Goal: Task Accomplishment & Management: Use online tool/utility

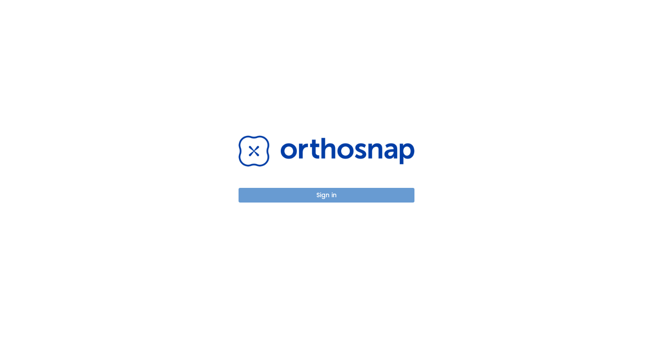
click at [311, 197] on button "Sign in" at bounding box center [326, 195] width 176 height 15
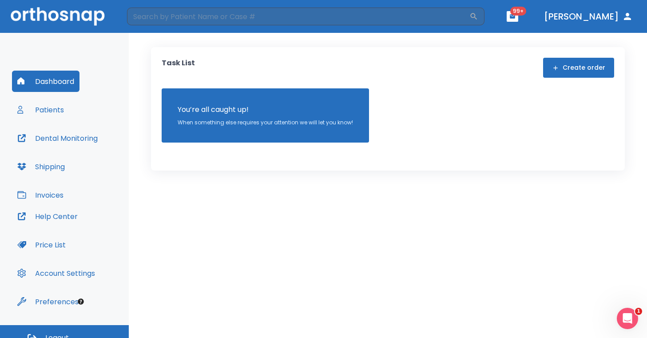
click at [53, 108] on button "Patients" at bounding box center [40, 109] width 57 height 21
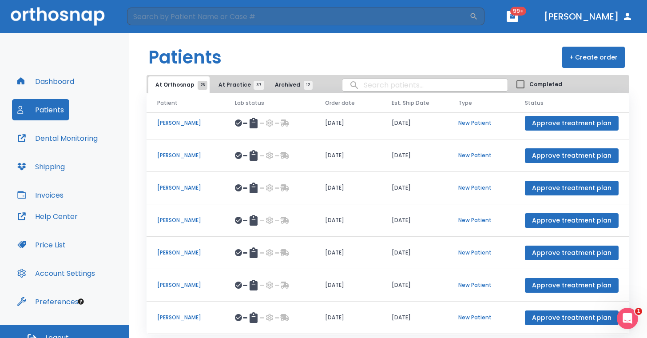
scroll to position [21, 0]
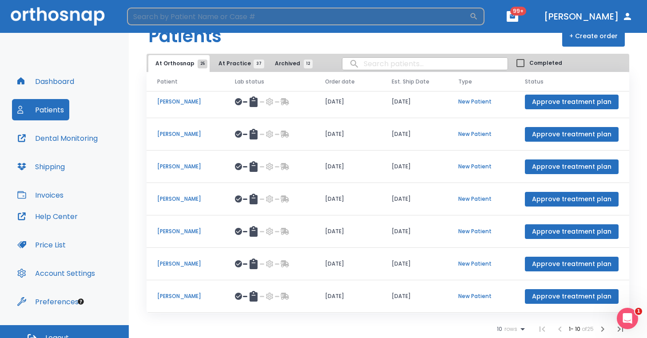
click at [230, 20] on input "search" at bounding box center [298, 17] width 342 height 18
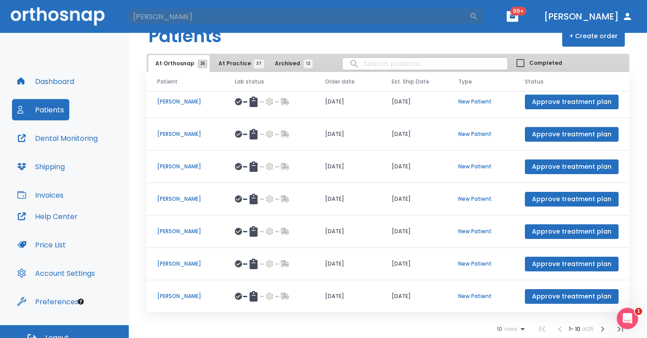
type input "[PERSON_NAME]"
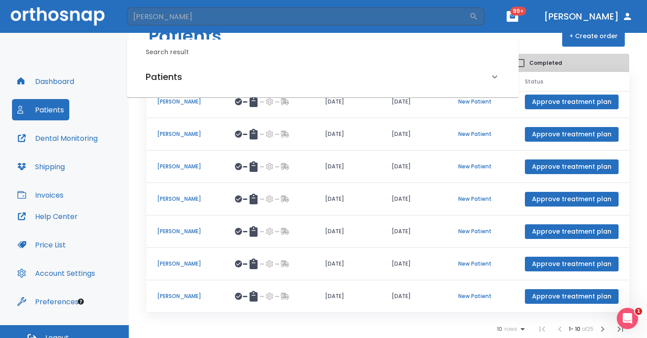
click at [169, 77] on h6 "Patients" at bounding box center [164, 77] width 36 height 14
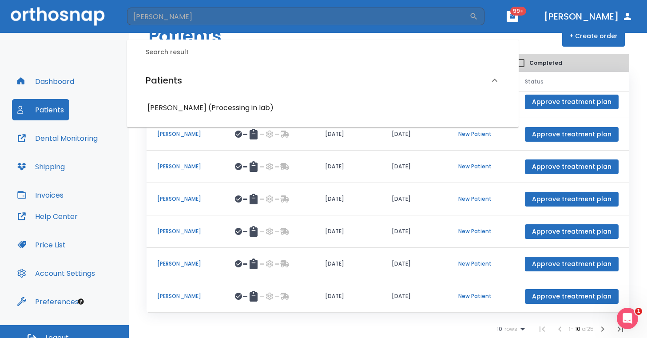
click at [179, 110] on h6 "[PERSON_NAME] (Processing in lab)" at bounding box center [322, 108] width 351 height 12
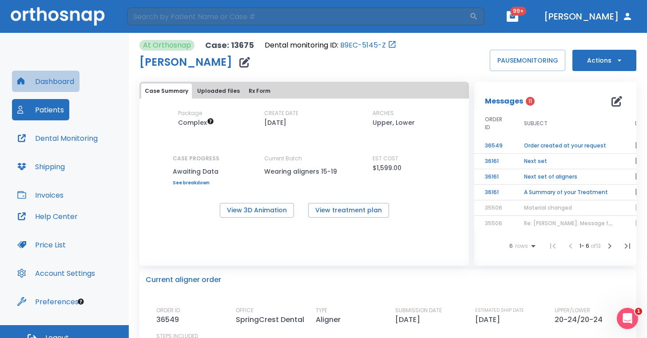
click at [55, 79] on button "Dashboard" at bounding box center [46, 81] width 68 height 21
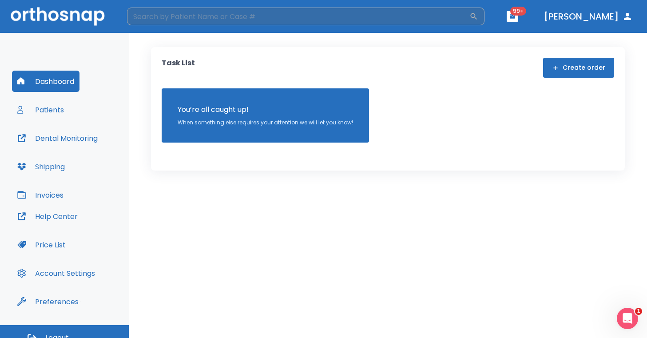
click at [175, 22] on input "search" at bounding box center [298, 17] width 342 height 18
type input "[PERSON_NAME]"
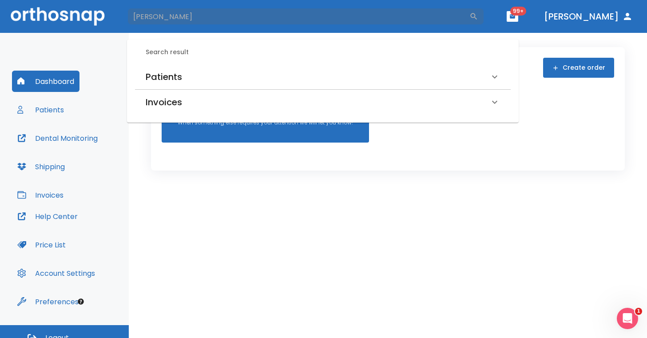
click at [168, 82] on h6 "Patients" at bounding box center [164, 77] width 36 height 14
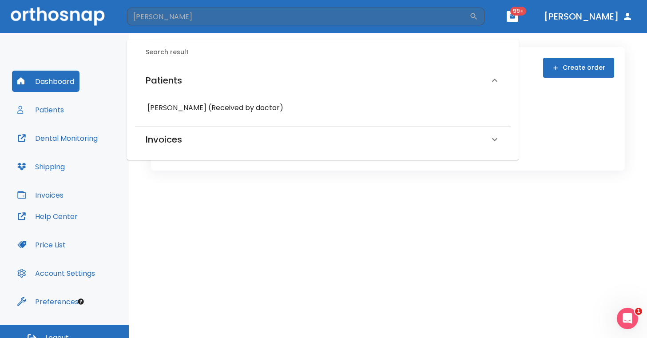
click at [178, 110] on h6 "[PERSON_NAME] (Received by doctor)" at bounding box center [322, 108] width 351 height 12
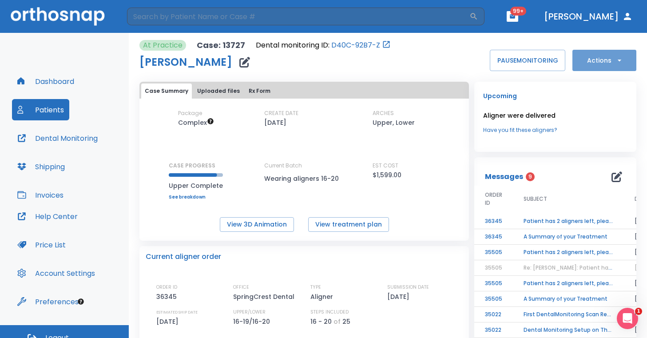
click at [622, 54] on button "Actions" at bounding box center [604, 60] width 64 height 21
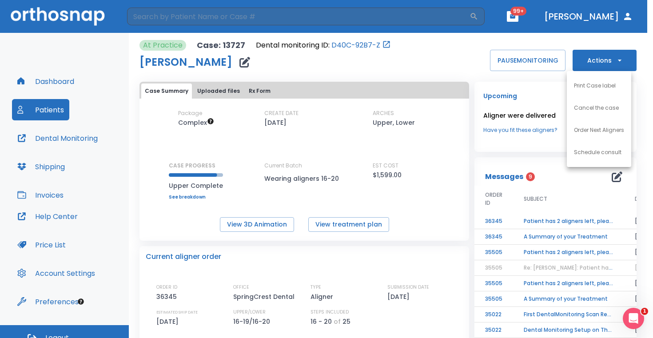
click at [589, 135] on li "Order Next Aligners" at bounding box center [599, 130] width 64 height 22
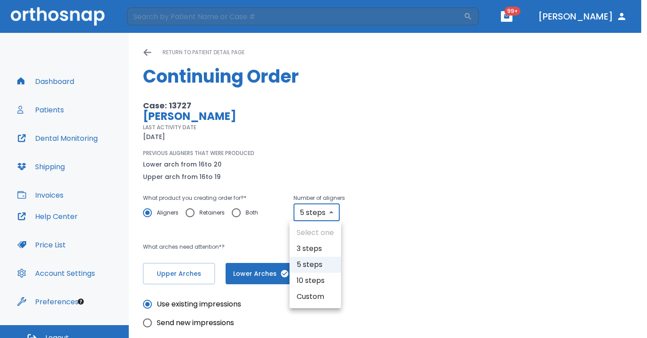
click at [338, 211] on body "​ 99+ [PERSON_NAME] Dashboard Patients Dental Monitoring Shipping Invoices Help…" at bounding box center [323, 169] width 647 height 338
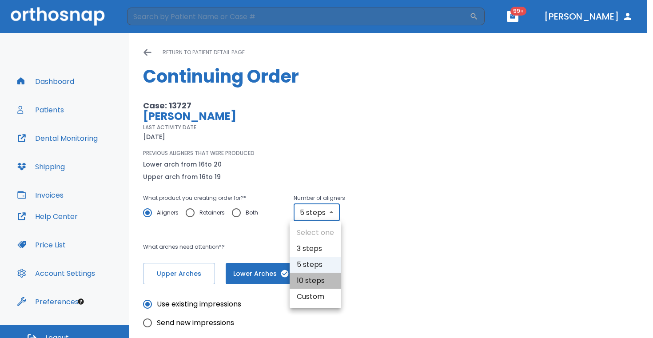
click at [314, 284] on li "10 steps" at bounding box center [316, 281] width 52 height 16
type input "10"
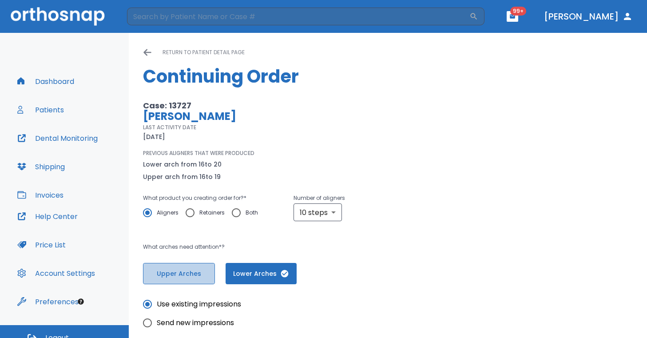
click at [189, 270] on span "Upper Arches" at bounding box center [178, 273] width 53 height 9
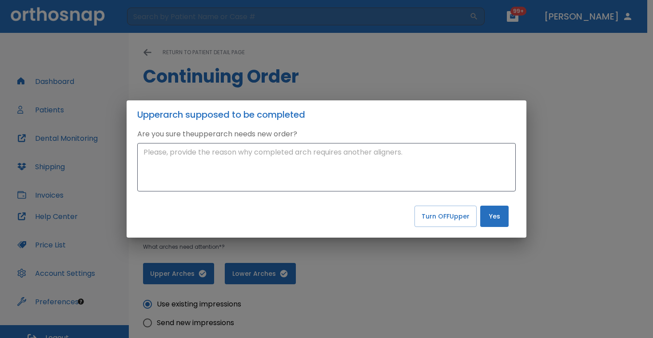
click at [446, 274] on div "Upper arch supposed to be completed Are you sure the upper arch needs new order…" at bounding box center [326, 169] width 653 height 338
click at [493, 215] on button "Yes" at bounding box center [494, 216] width 28 height 21
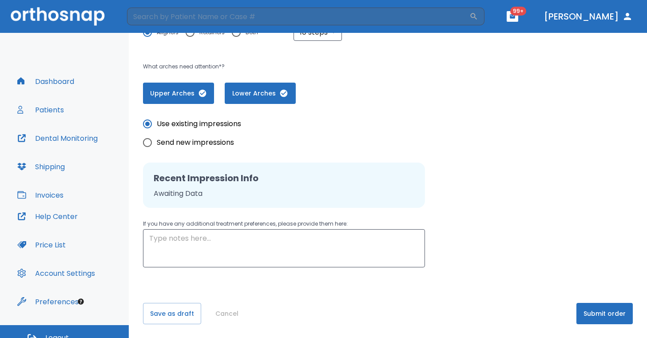
scroll to position [181, 0]
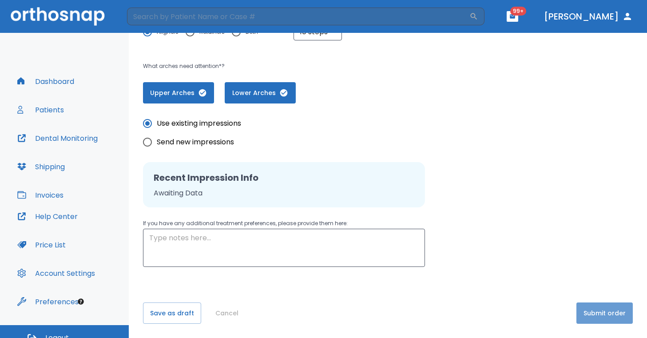
click at [601, 306] on button "Submit order" at bounding box center [604, 312] width 56 height 21
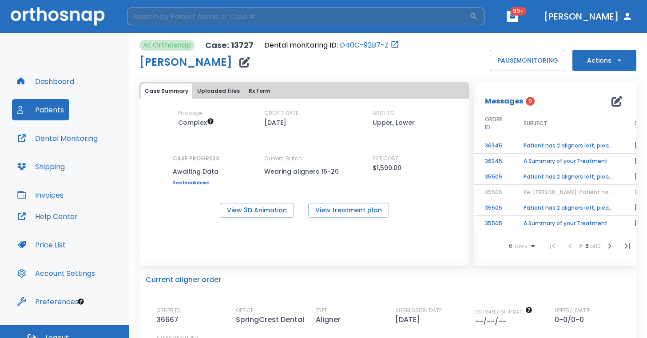
click at [189, 11] on input "search" at bounding box center [298, 17] width 342 height 18
type input "[PERSON_NAME]"
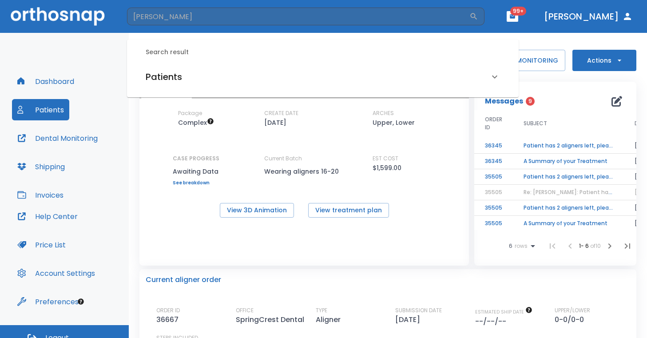
click at [155, 78] on h6 "Patients" at bounding box center [164, 77] width 36 height 14
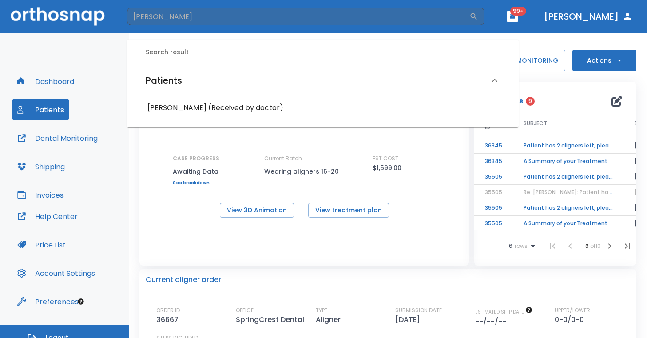
click at [191, 106] on h6 "[PERSON_NAME] (Received by doctor)" at bounding box center [322, 108] width 351 height 12
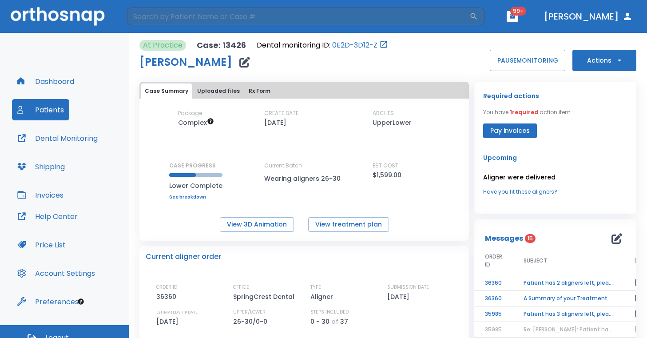
click at [616, 62] on icon "button" at bounding box center [619, 60] width 9 height 9
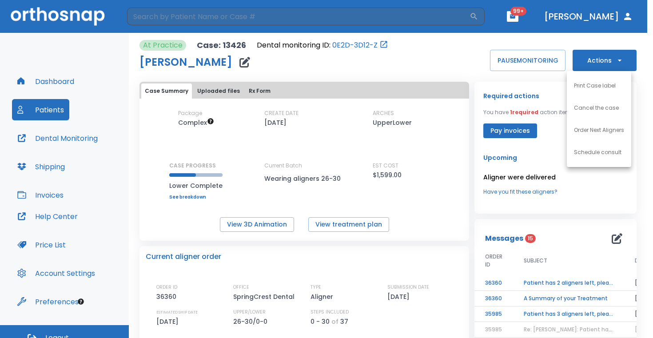
click at [601, 132] on p "Order Next Aligners" at bounding box center [599, 130] width 50 height 8
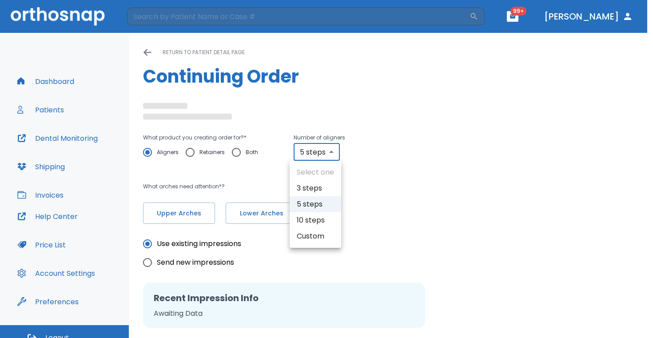
click at [331, 158] on body "​ 99+ [PERSON_NAME] Dashboard Patients Dental Monitoring Shipping Invoices Help…" at bounding box center [326, 169] width 653 height 338
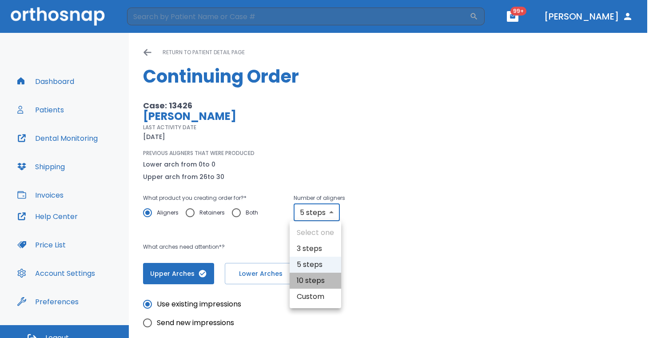
click at [315, 279] on li "10 steps" at bounding box center [316, 281] width 52 height 16
type input "10"
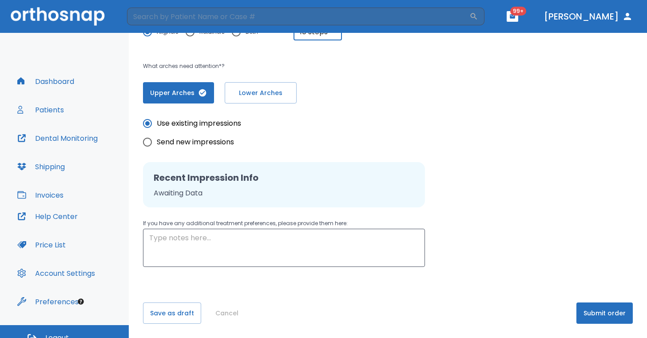
scroll to position [11, 0]
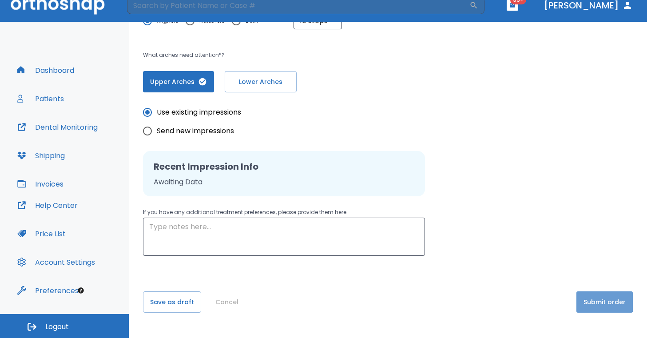
click at [595, 301] on button "Submit order" at bounding box center [604, 301] width 56 height 21
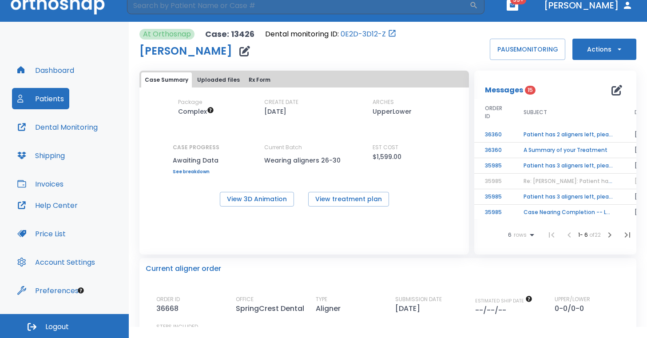
click at [54, 103] on button "Patients" at bounding box center [40, 98] width 57 height 21
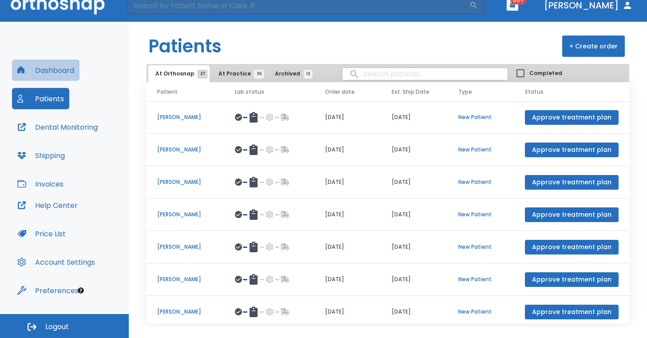
click at [52, 62] on button "Dashboard" at bounding box center [46, 70] width 68 height 21
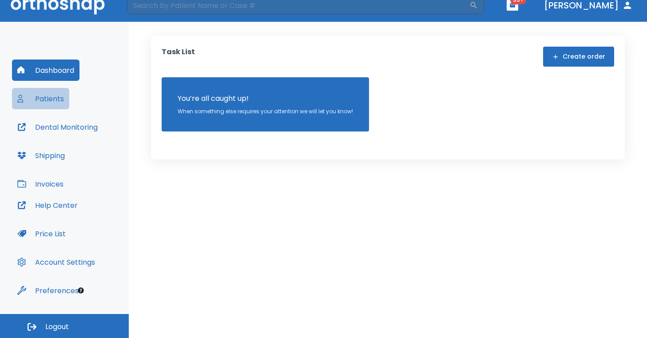
click at [48, 101] on button "Patients" at bounding box center [40, 98] width 57 height 21
